Goal: Information Seeking & Learning: Learn about a topic

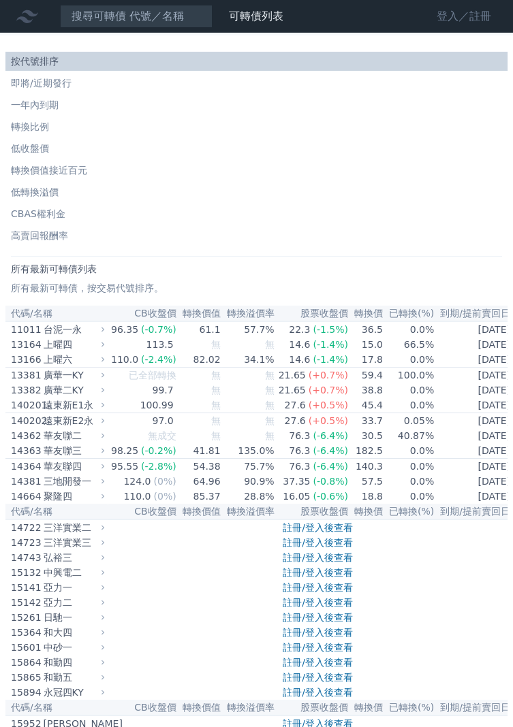
click at [458, 16] on link "登入／註冊" at bounding box center [464, 16] width 76 height 22
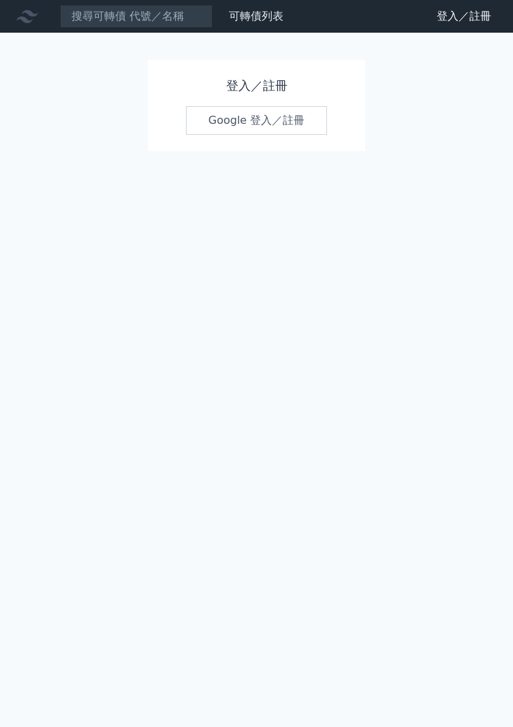
click at [287, 116] on link "Google 登入／註冊" at bounding box center [257, 120] width 142 height 29
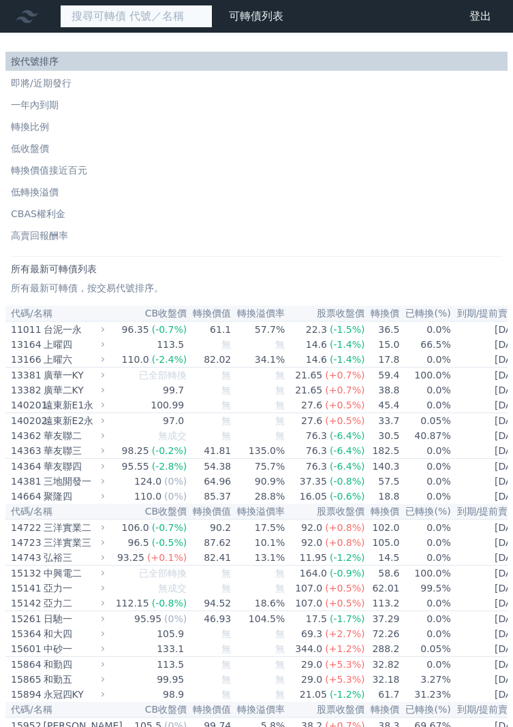
click at [100, 9] on input at bounding box center [136, 16] width 153 height 23
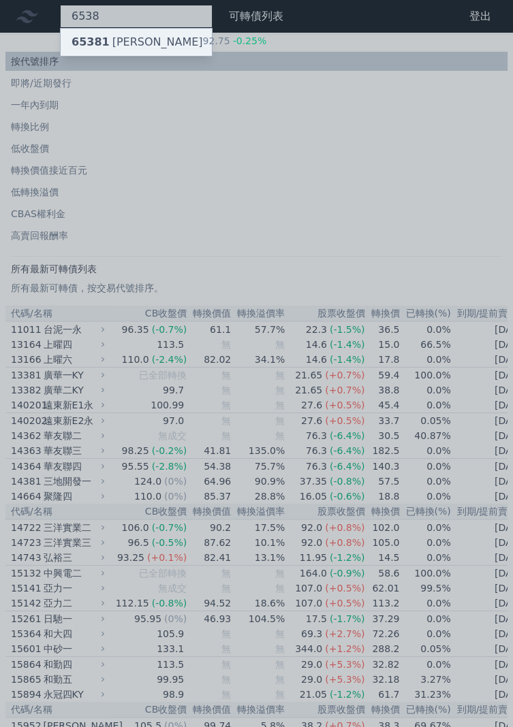
type input "6538"
click at [91, 50] on div "65381 倉和一 92.75 -0.25%" at bounding box center [136, 42] width 151 height 27
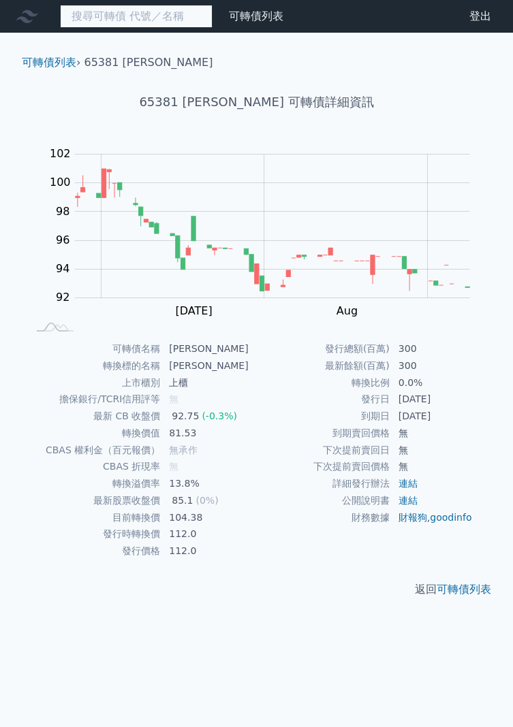
click at [103, 16] on input at bounding box center [136, 16] width 153 height 23
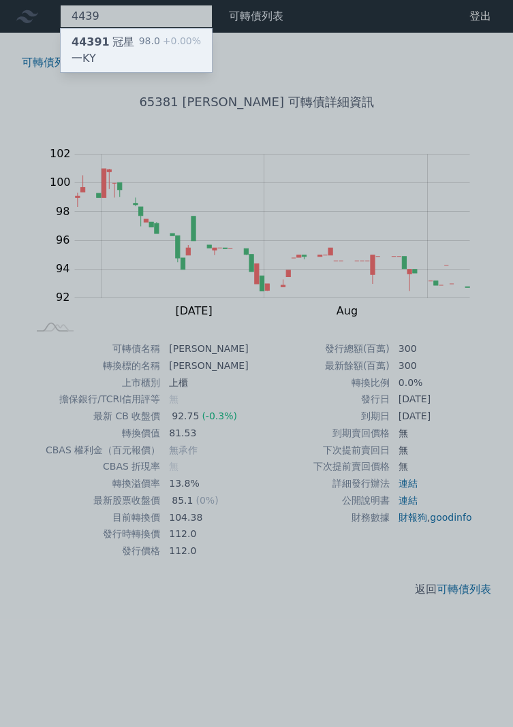
type input "4439"
click at [82, 48] on div "44391 冠星一KY" at bounding box center [105, 50] width 67 height 33
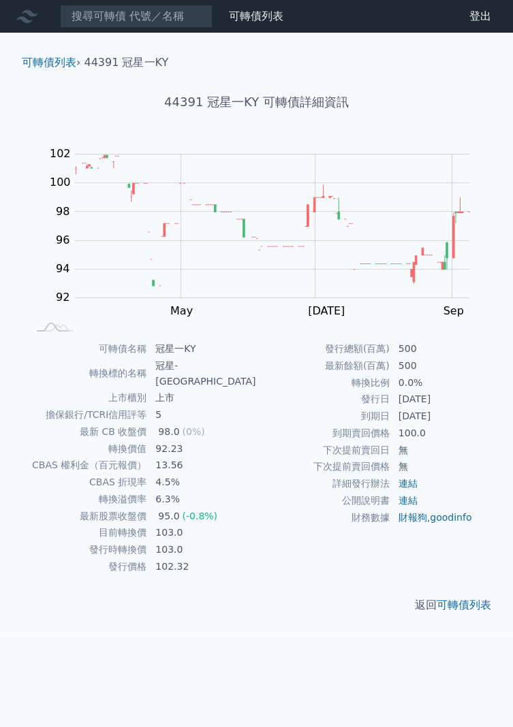
scroll to position [41, 0]
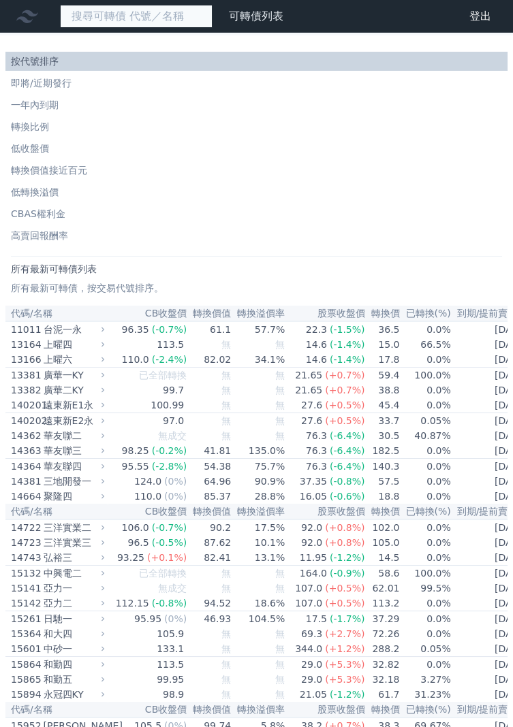
click at [142, 10] on input at bounding box center [136, 16] width 153 height 23
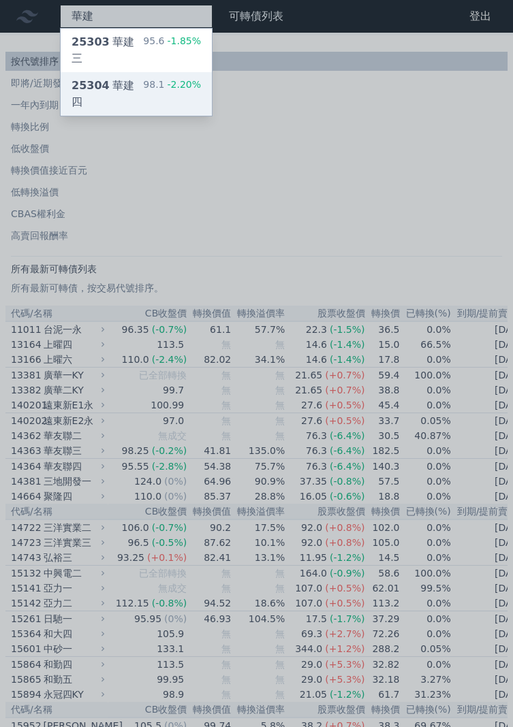
type input "華建"
click at [91, 79] on span "25304" at bounding box center [91, 85] width 38 height 13
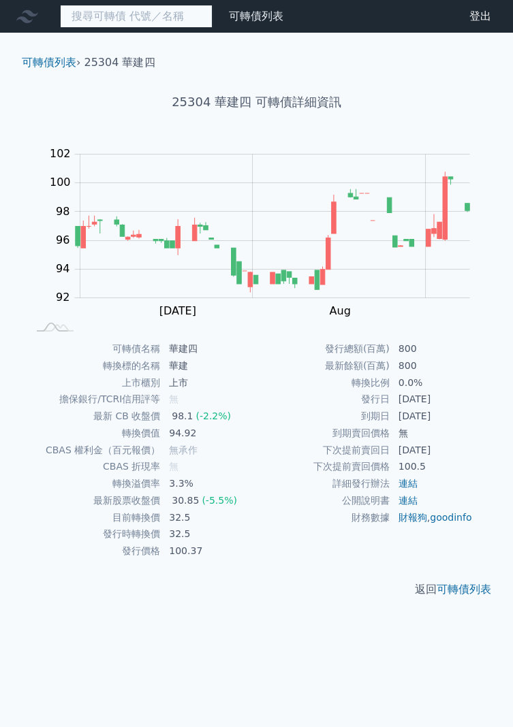
click at [104, 22] on input at bounding box center [136, 16] width 153 height 23
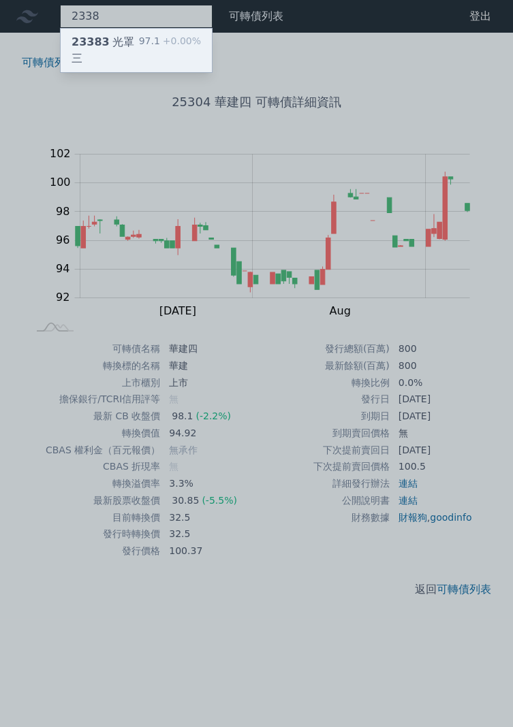
type input "2338"
click at [97, 46] on span "23383" at bounding box center [91, 41] width 38 height 13
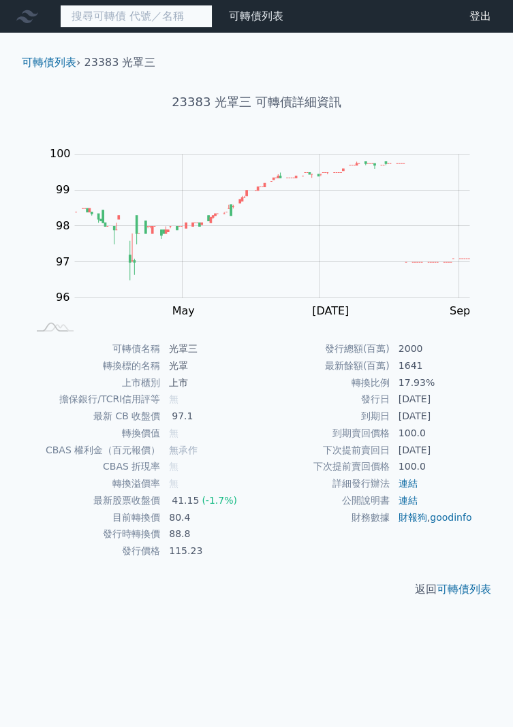
click at [89, 20] on input at bounding box center [136, 16] width 153 height 23
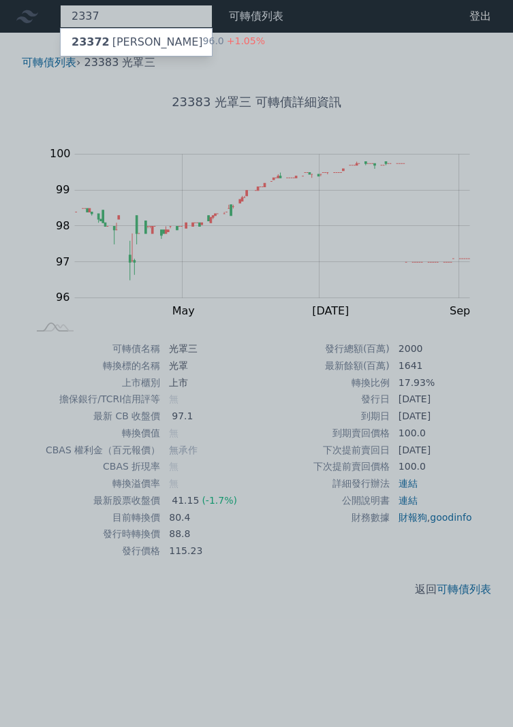
type input "2337"
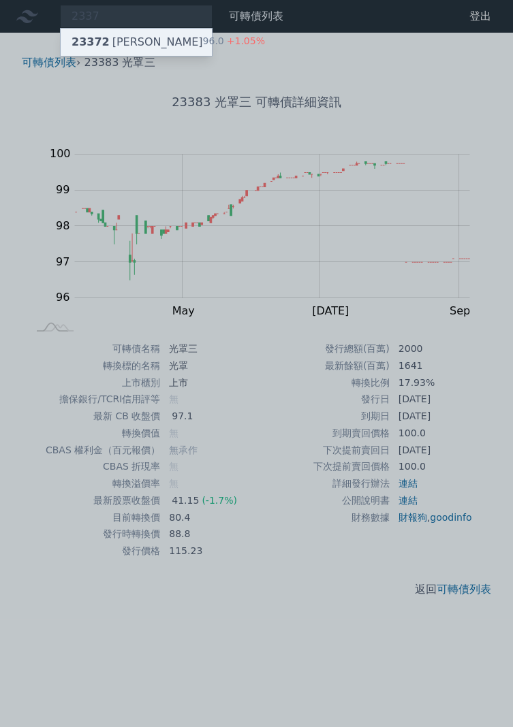
click at [99, 41] on span "23372" at bounding box center [91, 41] width 38 height 13
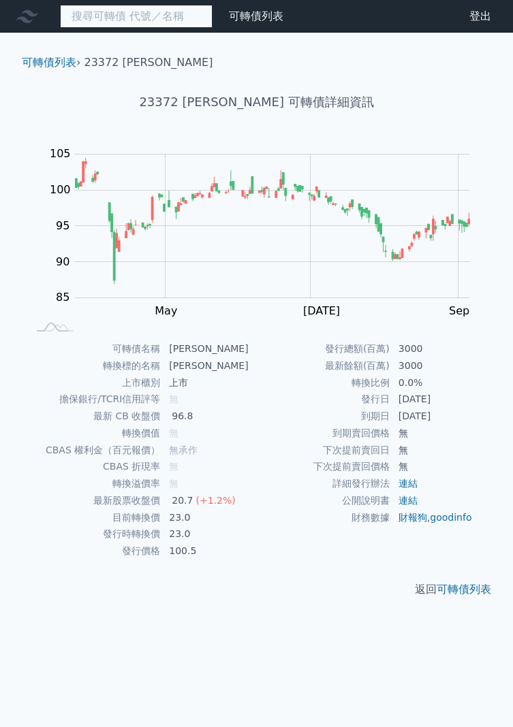
click at [85, 9] on input at bounding box center [136, 16] width 153 height 23
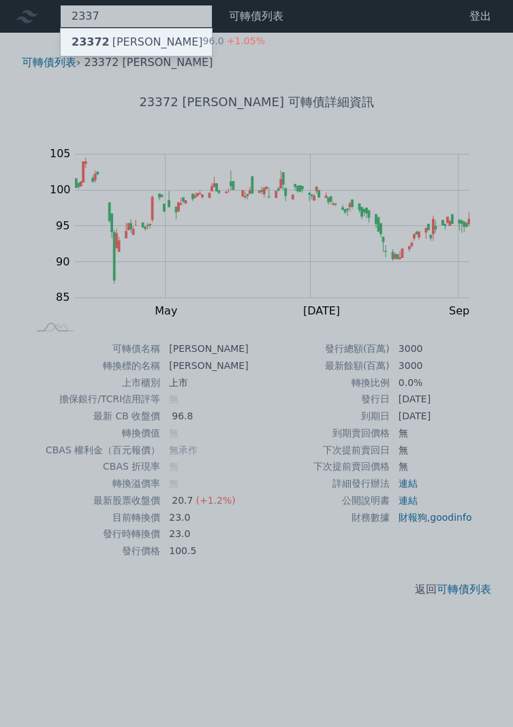
type input "2337"
click at [74, 41] on span "23372" at bounding box center [91, 41] width 38 height 13
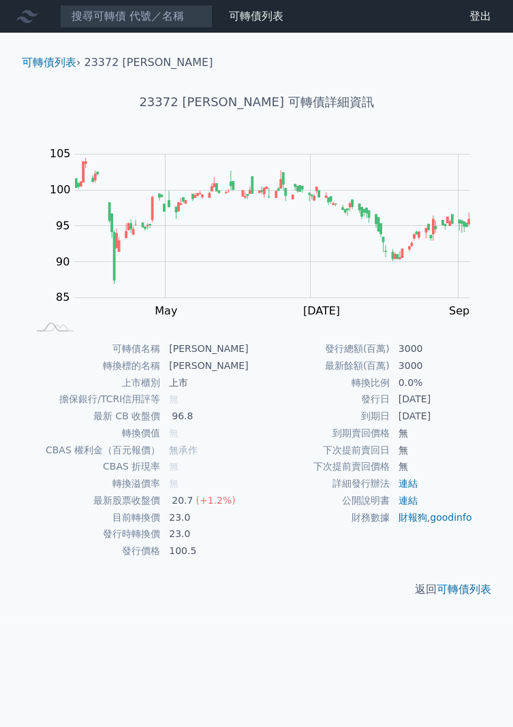
click at [373, 658] on div "可轉債列表 財務數據 可轉債列表 財務數據 登出 登出 可轉債列表 › 23372 旺宏二 23372 旺宏二 可轉債詳細資訊 Zoom Out 100 75…" at bounding box center [256, 363] width 513 height 727
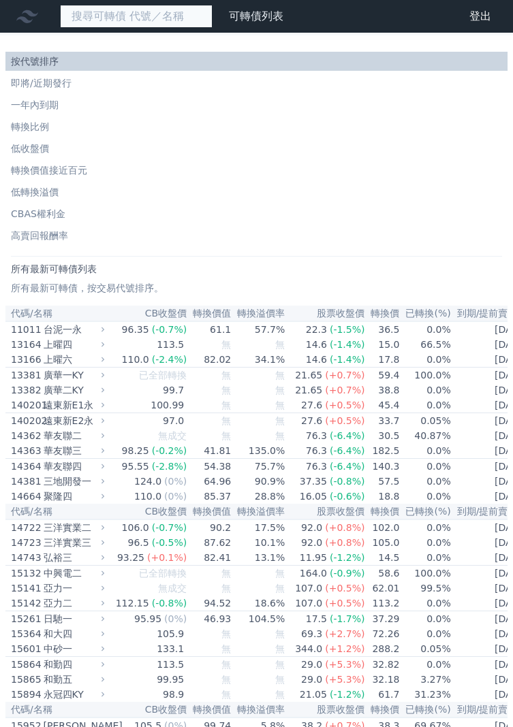
click at [93, 18] on input at bounding box center [136, 16] width 153 height 23
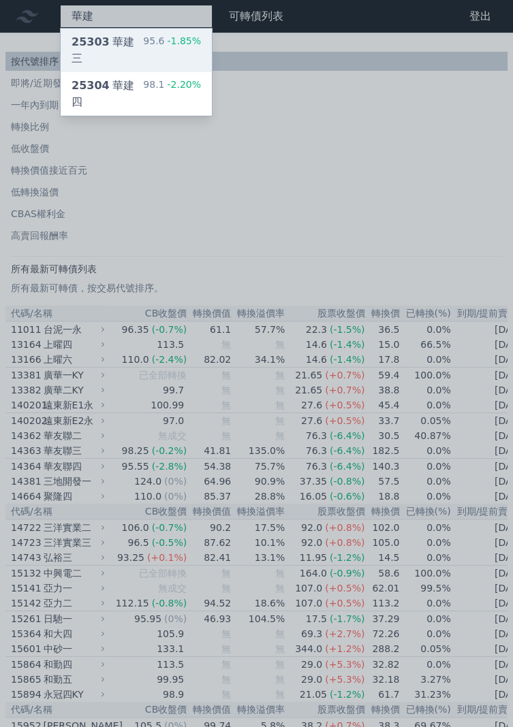
type input "華建"
click at [90, 45] on span "25303" at bounding box center [91, 41] width 38 height 13
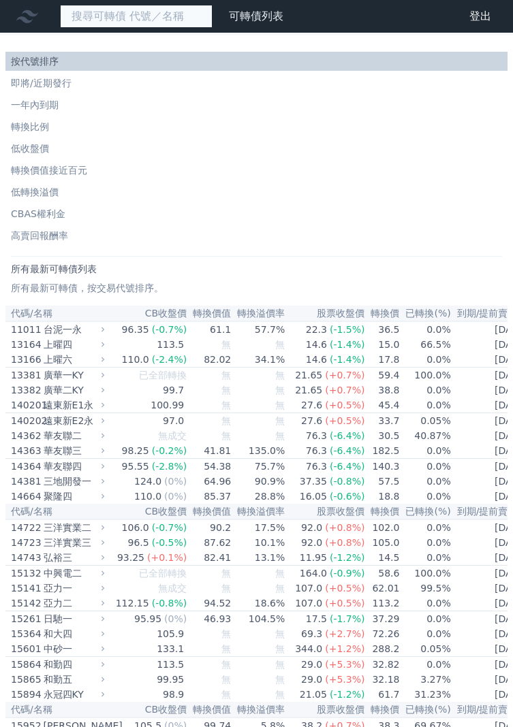
click at [104, 20] on input at bounding box center [136, 16] width 153 height 23
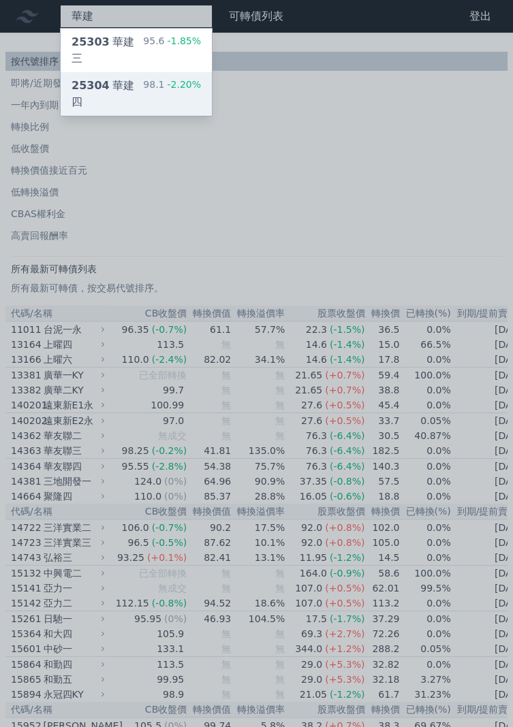
type input "華建"
click at [86, 79] on span "25304" at bounding box center [91, 85] width 38 height 13
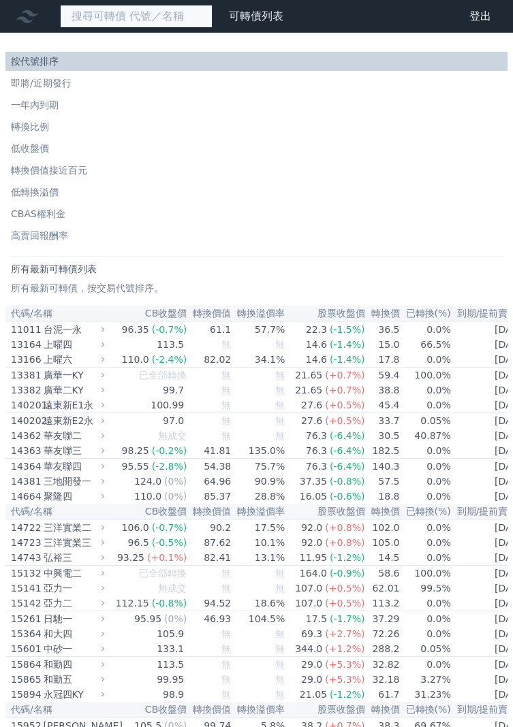
click at [98, 8] on input at bounding box center [136, 16] width 153 height 23
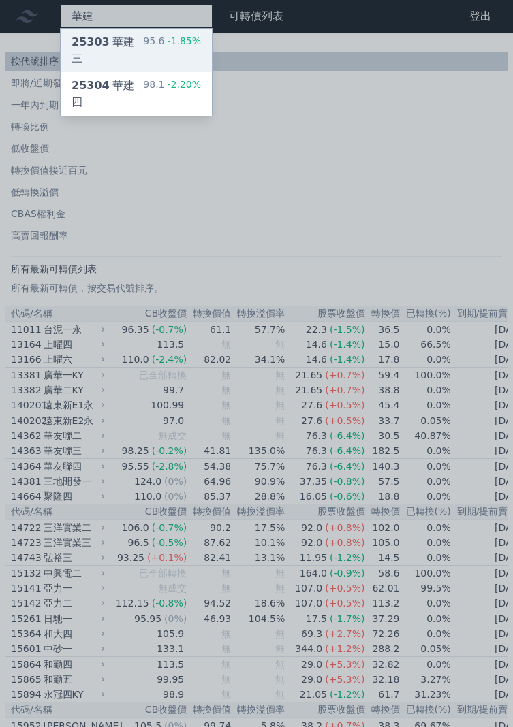
type input "華建"
click at [89, 44] on span "25303" at bounding box center [91, 41] width 38 height 13
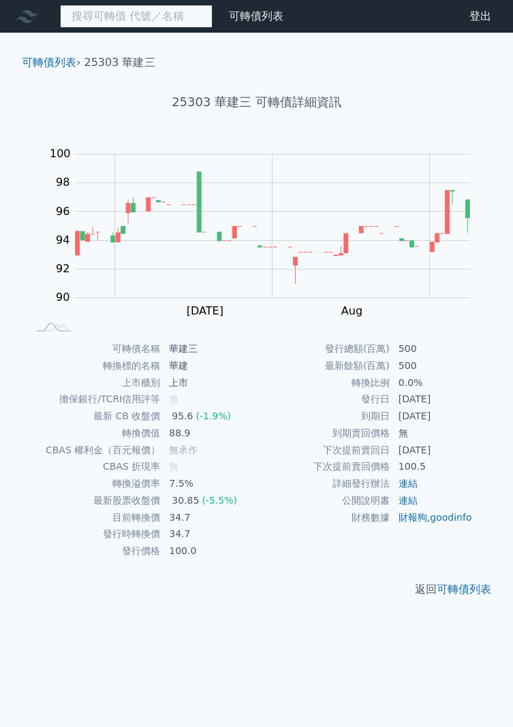
click at [99, 15] on input at bounding box center [136, 16] width 153 height 23
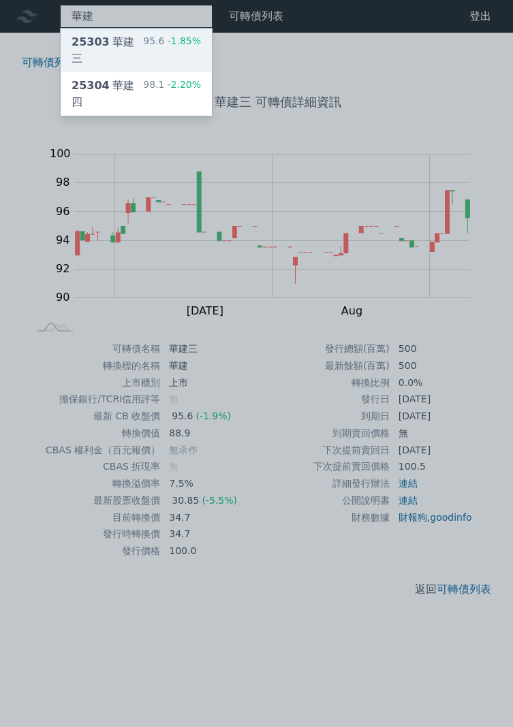
type input "華建"
click at [95, 39] on span "25303" at bounding box center [91, 41] width 38 height 13
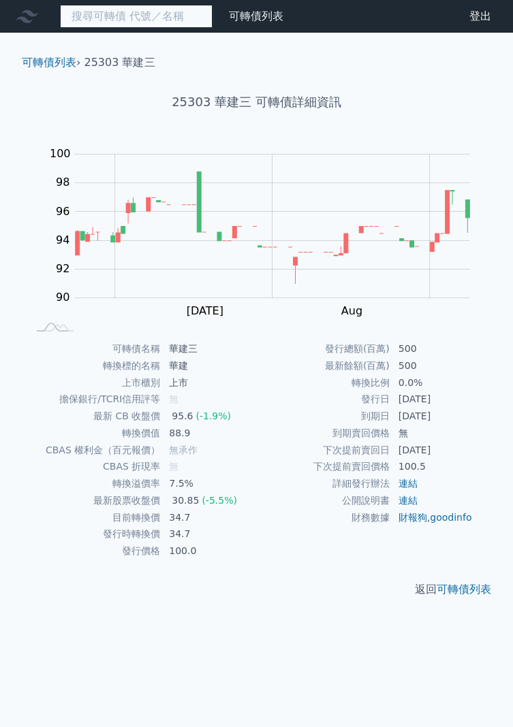
click at [93, 16] on input at bounding box center [136, 16] width 153 height 23
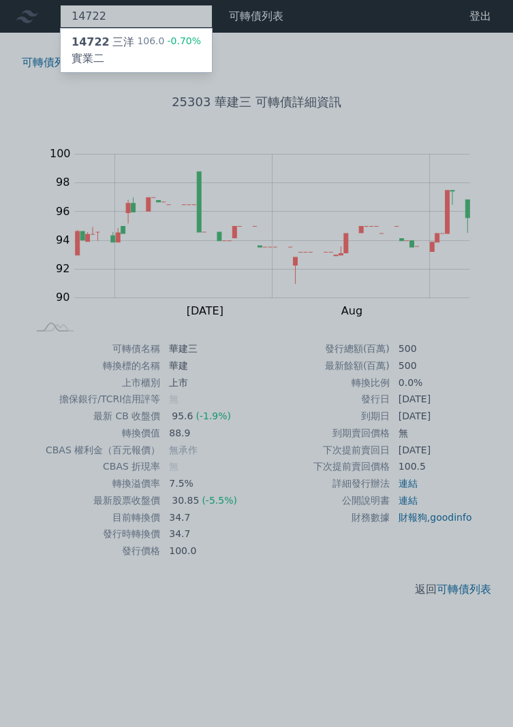
type input "14722"
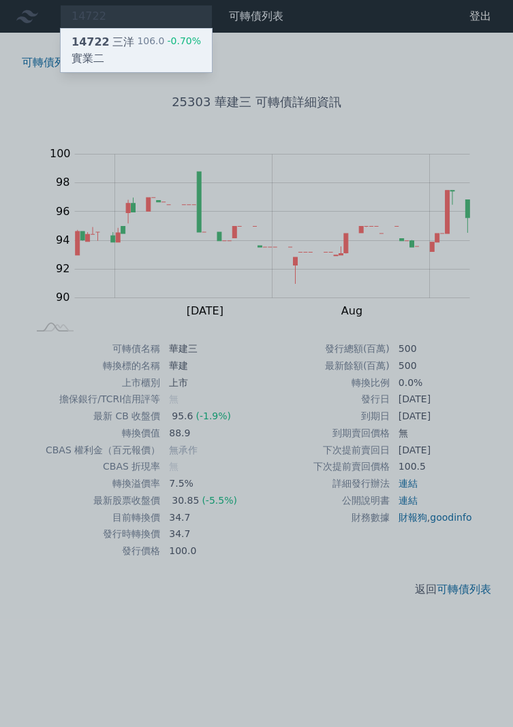
click at [88, 39] on span "14722" at bounding box center [91, 41] width 38 height 13
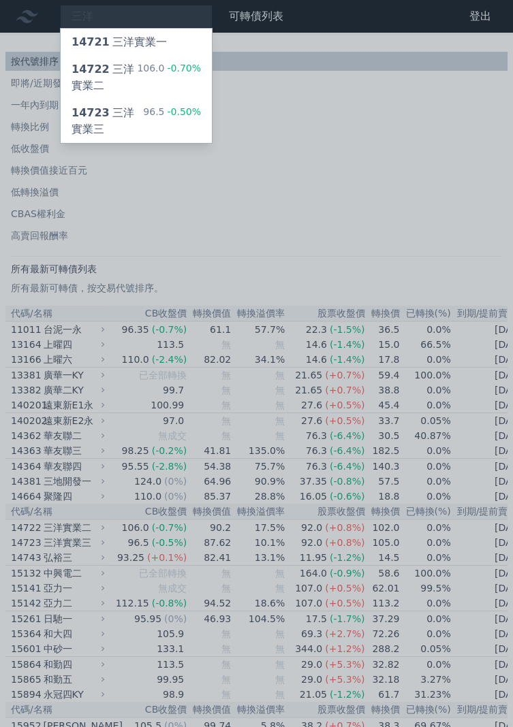
type input "三洋"
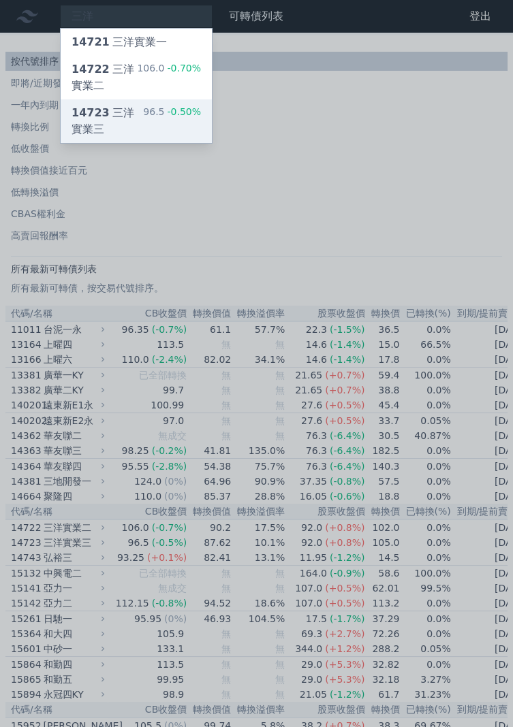
click at [91, 118] on span "14723" at bounding box center [91, 112] width 38 height 13
